Goal: Browse casually

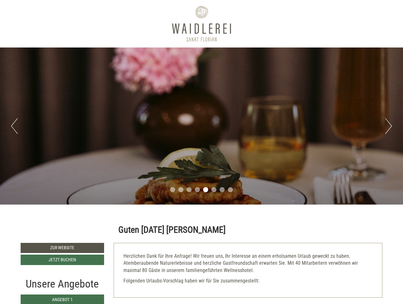
click at [201, 152] on div "Previous Next 1 2 3 4 5 6 7 8" at bounding box center [201, 126] width 403 height 157
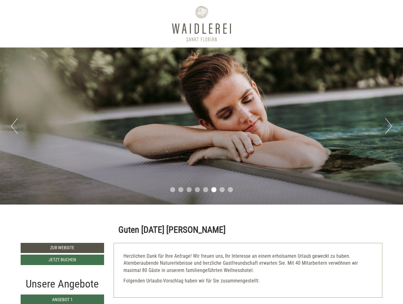
click at [14, 126] on button "Previous" at bounding box center [14, 126] width 7 height 16
click at [201, 126] on div "Previous Next 1 2 3 4 5 6 7 8" at bounding box center [201, 126] width 403 height 157
click at [388, 126] on button "Next" at bounding box center [388, 126] width 7 height 16
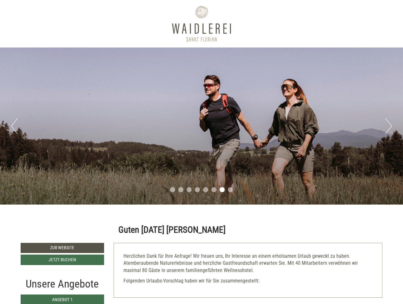
click at [173, 190] on li "1" at bounding box center [172, 189] width 5 height 5
click at [181, 190] on li "2" at bounding box center [180, 189] width 5 height 5
click at [189, 190] on li "3" at bounding box center [188, 189] width 5 height 5
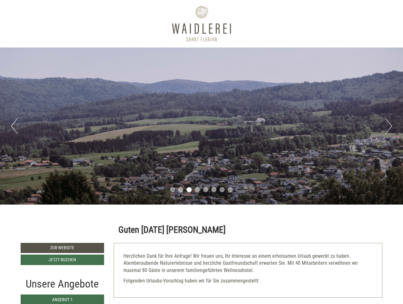
click at [197, 190] on li "4" at bounding box center [197, 189] width 5 height 5
click at [206, 190] on li "5" at bounding box center [205, 189] width 5 height 5
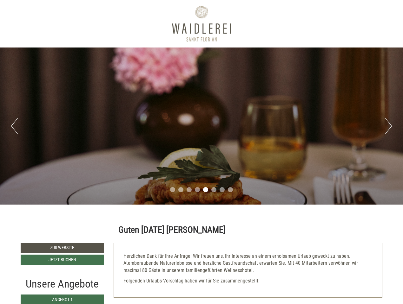
click at [214, 190] on li "6" at bounding box center [213, 189] width 5 height 5
